Goal: Find specific page/section: Find specific page/section

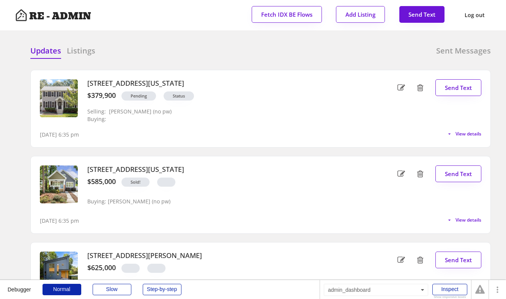
click at [200, 41] on div "Updates Listings Sent Messages 4714 Lazyriver Drive, Durham, North Carolina 277…" at bounding box center [253, 45] width 476 height 18
click at [159, 43] on div "Updates Listings Sent Messages 4714 Lazyriver Drive, Durham, North Carolina 277…" at bounding box center [253, 45] width 476 height 18
click at [141, 51] on div "Updates Listings Sent Messages" at bounding box center [260, 53] width 460 height 15
